Goal: Check status: Check status

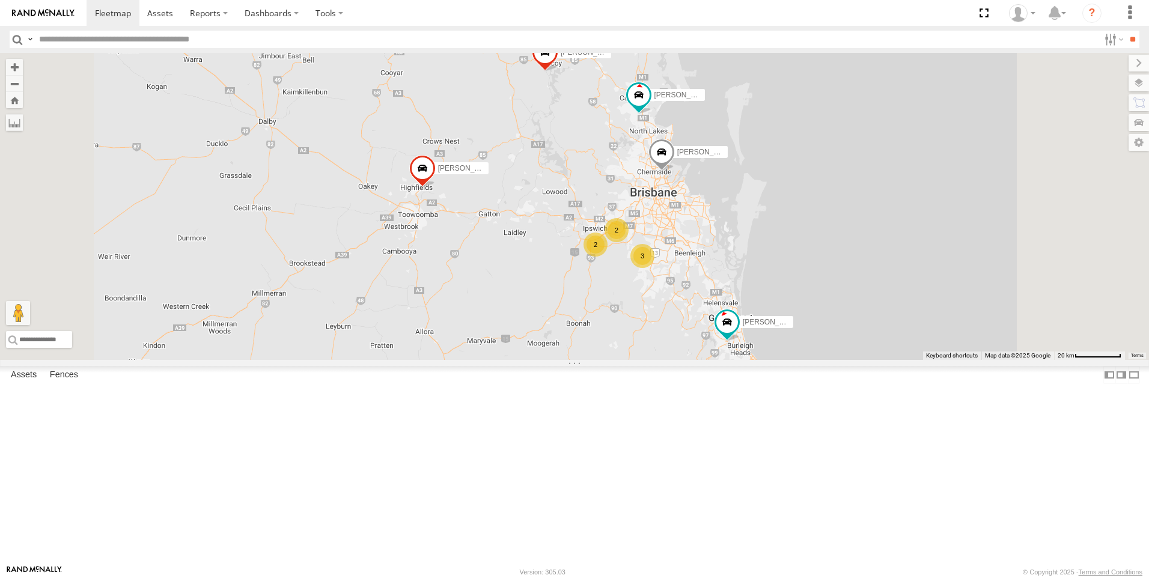
click at [0, 0] on div "[PERSON_NAME]" at bounding box center [0, 0] width 0 height 0
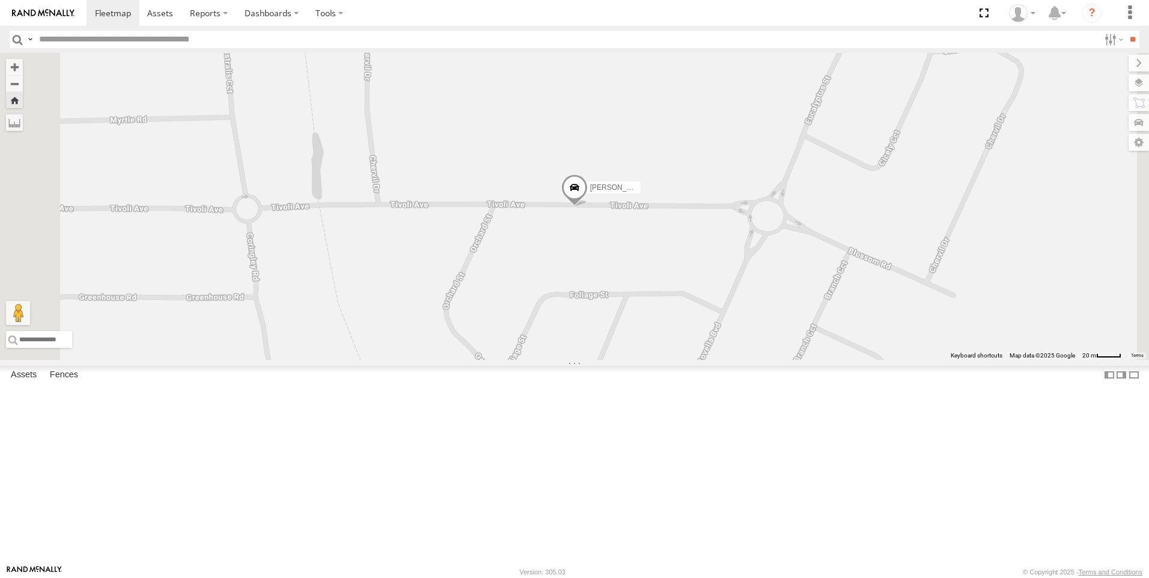
click at [588, 207] on span at bounding box center [574, 190] width 26 height 32
click at [656, 198] on div at bounding box center [574, 189] width 163 height 18
drag, startPoint x: 73, startPoint y: 268, endPoint x: 66, endPoint y: 266, distance: 8.2
click at [0, 0] on div "[PERSON_NAME]" at bounding box center [0, 0] width 0 height 0
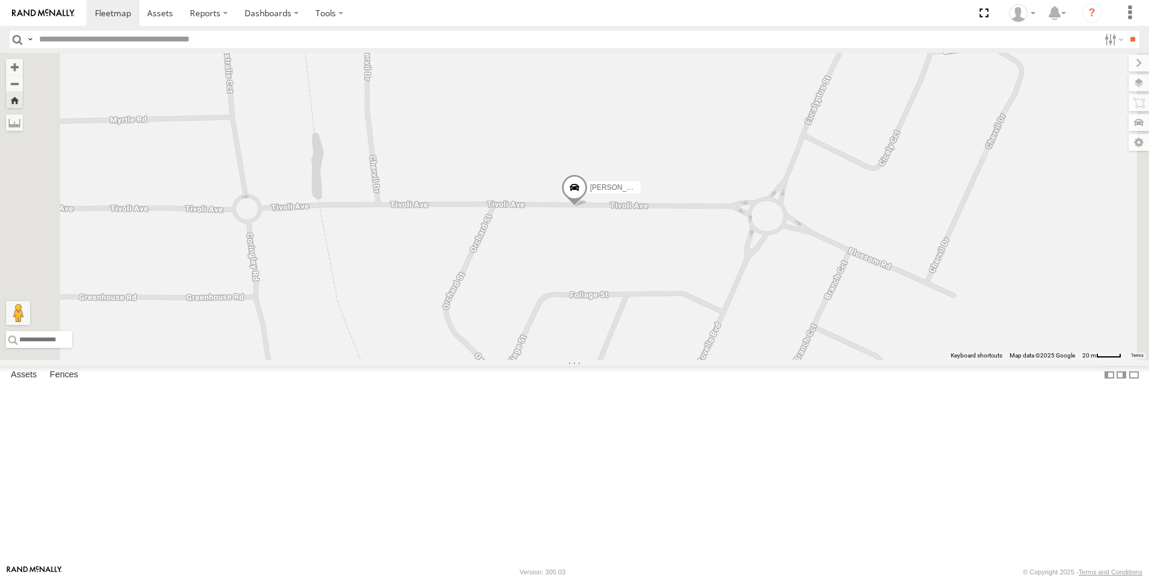
click at [0, 0] on span at bounding box center [0, 0] width 0 height 0
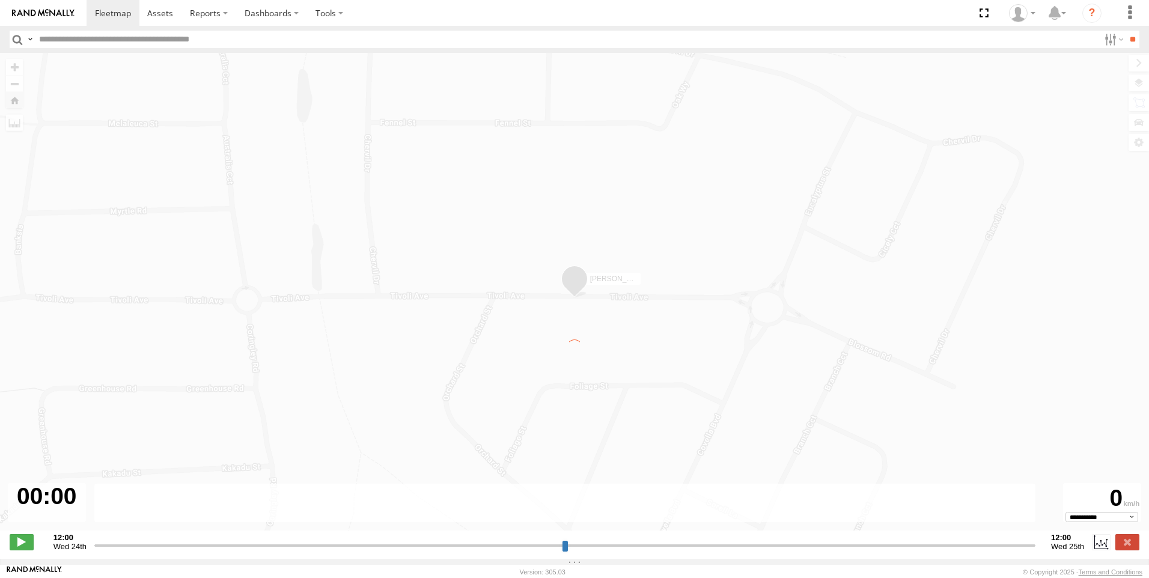
type input "**********"
